Goal: Find contact information: Find contact information

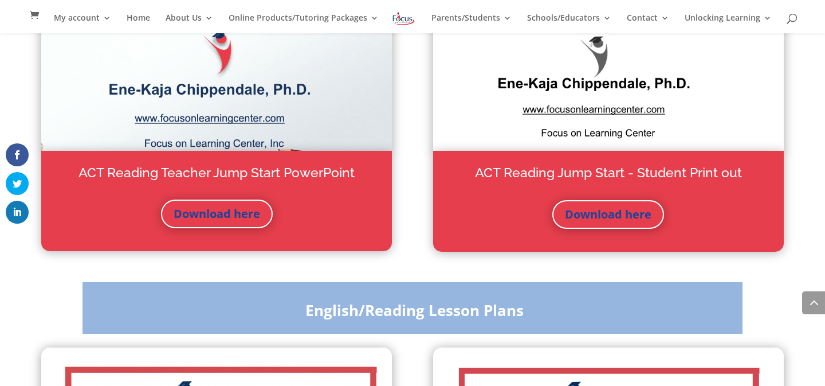
scroll to position [1277, 0]
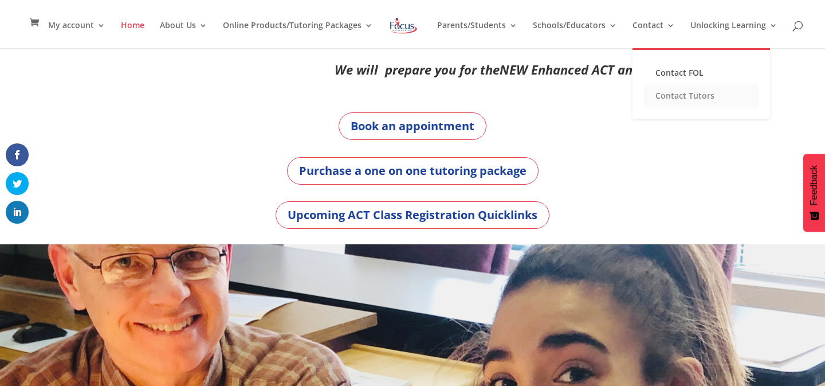
click at [657, 98] on link "Contact Tutors" at bounding box center [701, 95] width 115 height 23
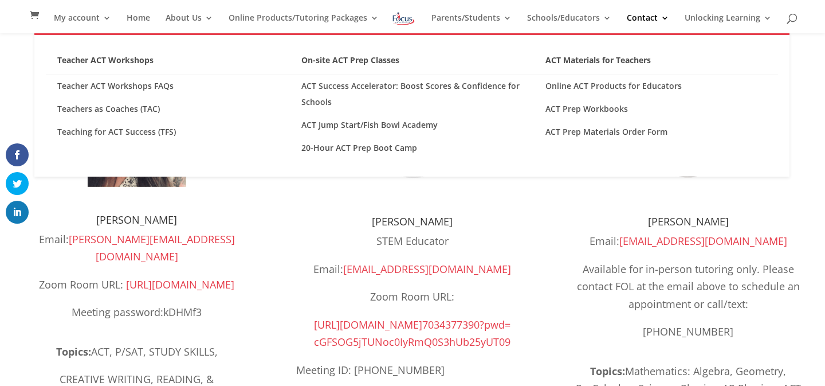
scroll to position [137, 0]
